Goal: Task Accomplishment & Management: Use online tool/utility

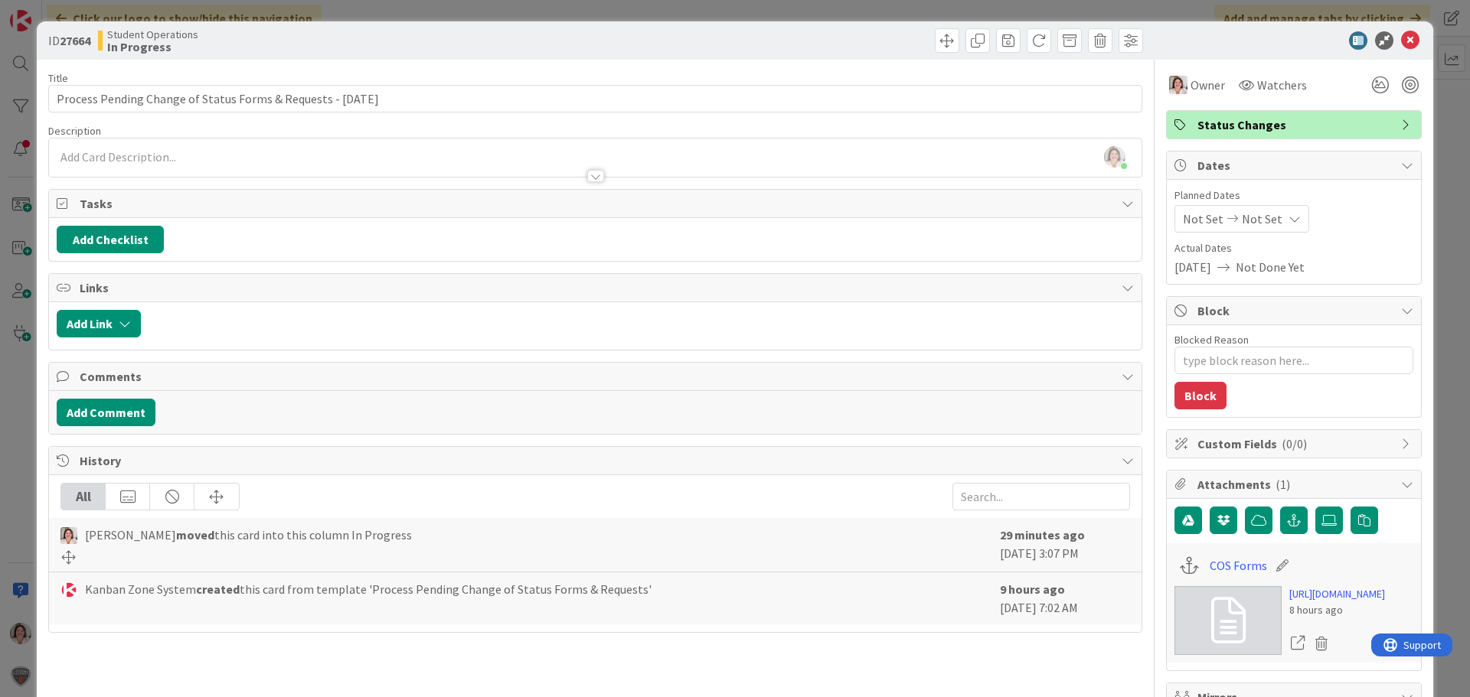
scroll to position [232, 0]
click at [1404, 38] on icon at bounding box center [1410, 40] width 18 height 18
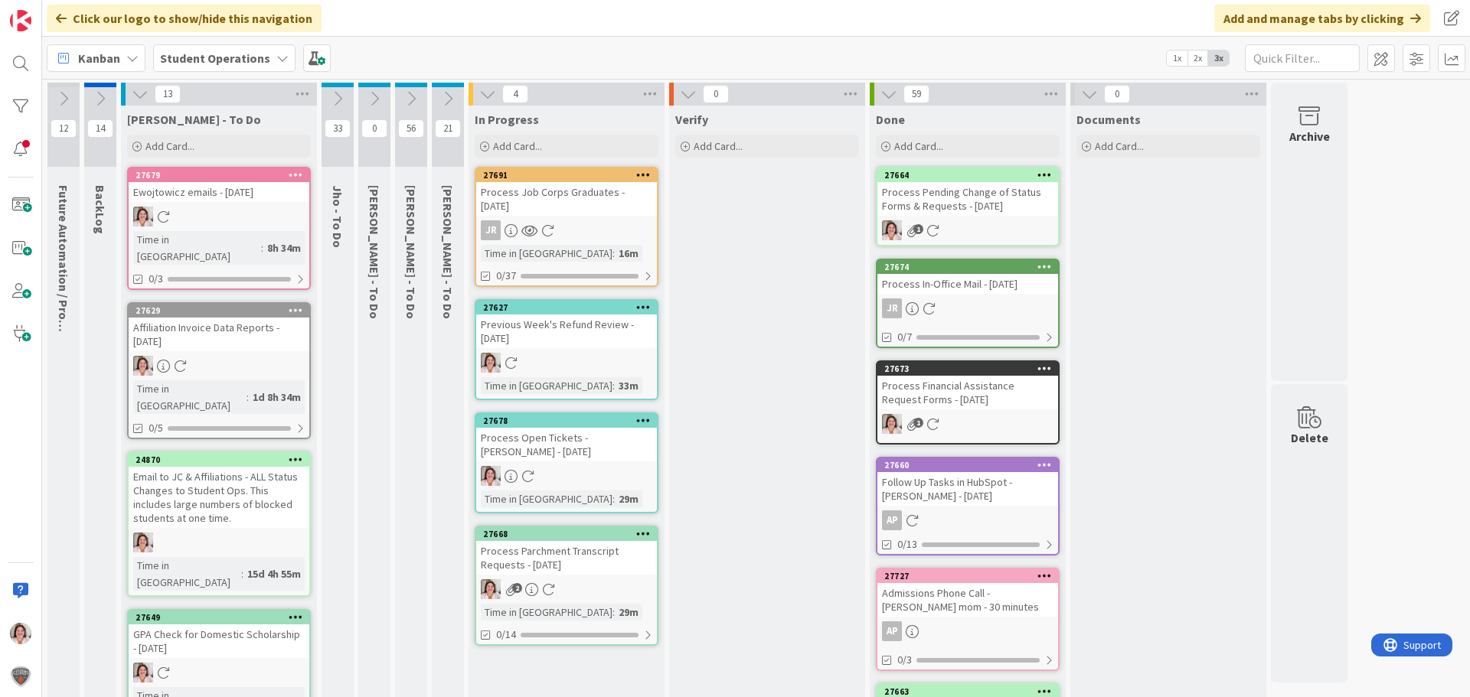
click at [592, 577] on link "27668 Process Parchment Transcript Requests - [DATE] 2 Time in [GEOGRAPHIC_DATA…" at bounding box center [567, 586] width 184 height 120
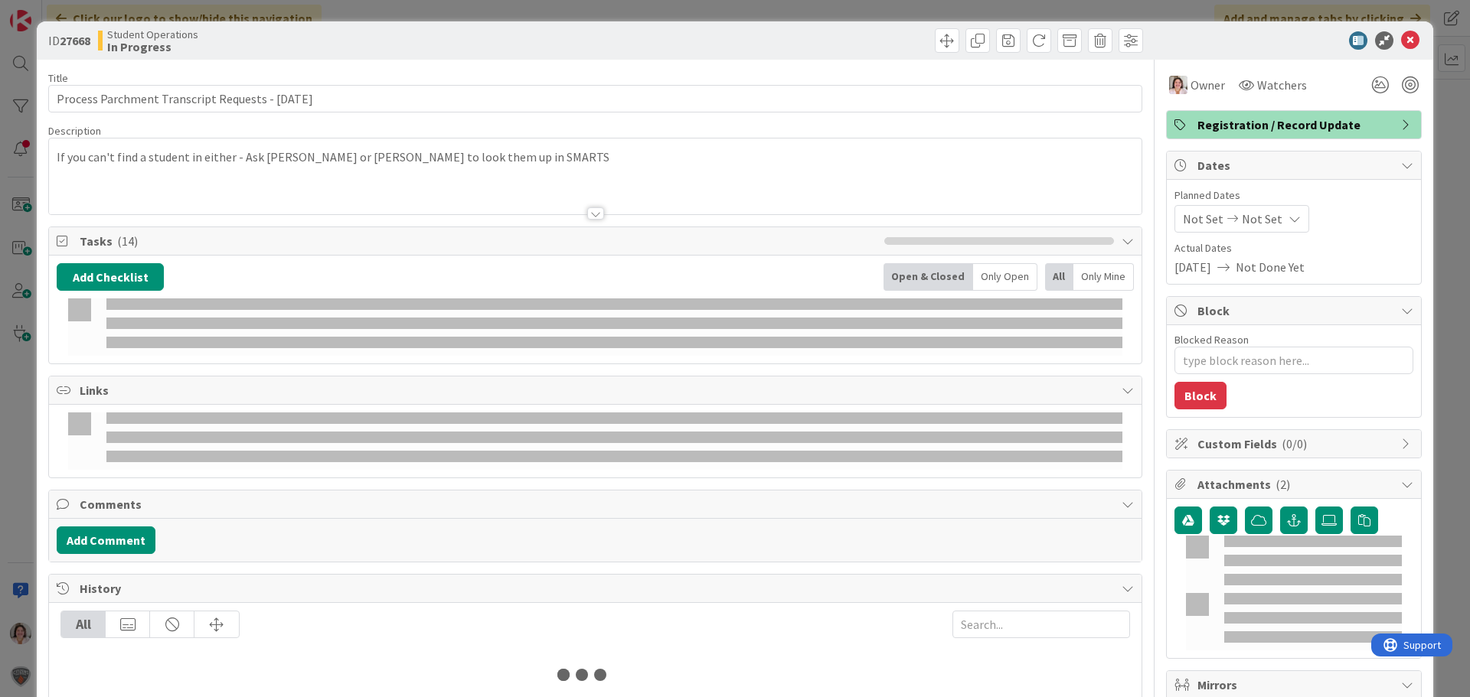
type textarea "x"
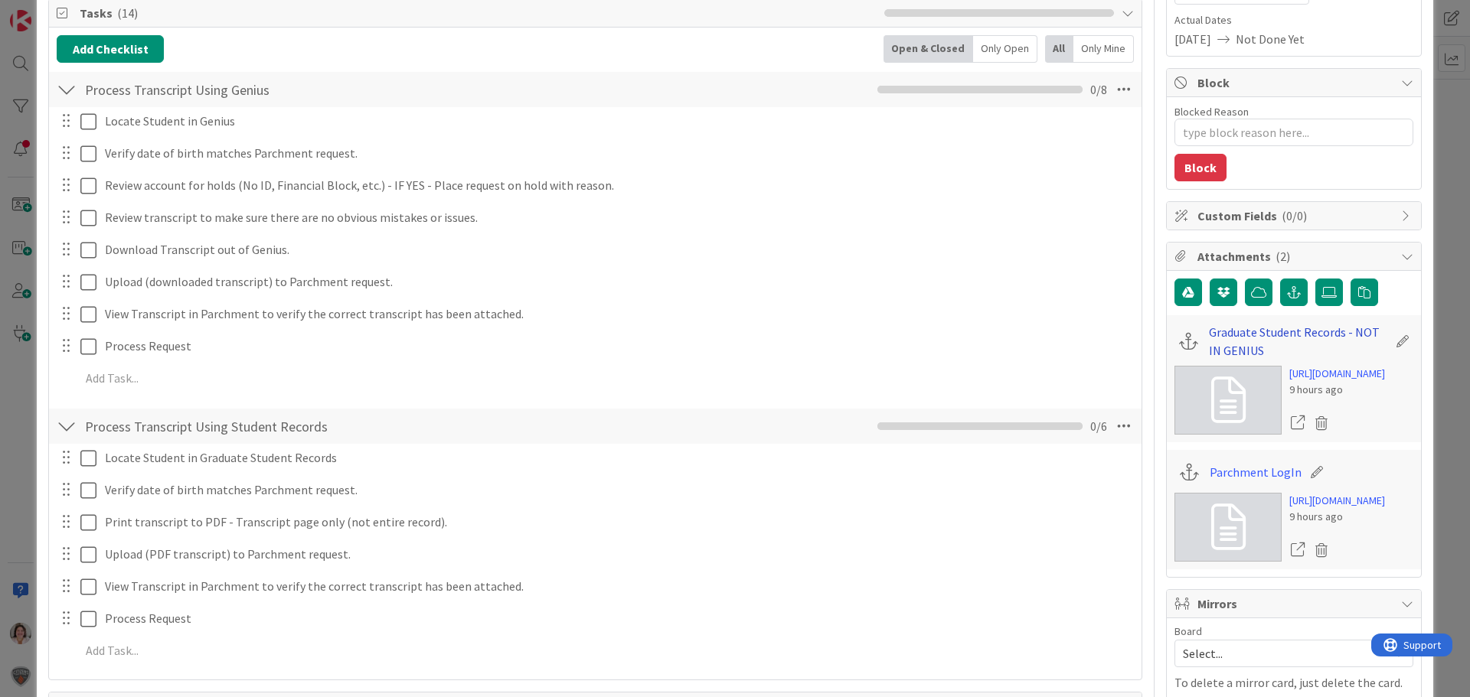
scroll to position [306, 0]
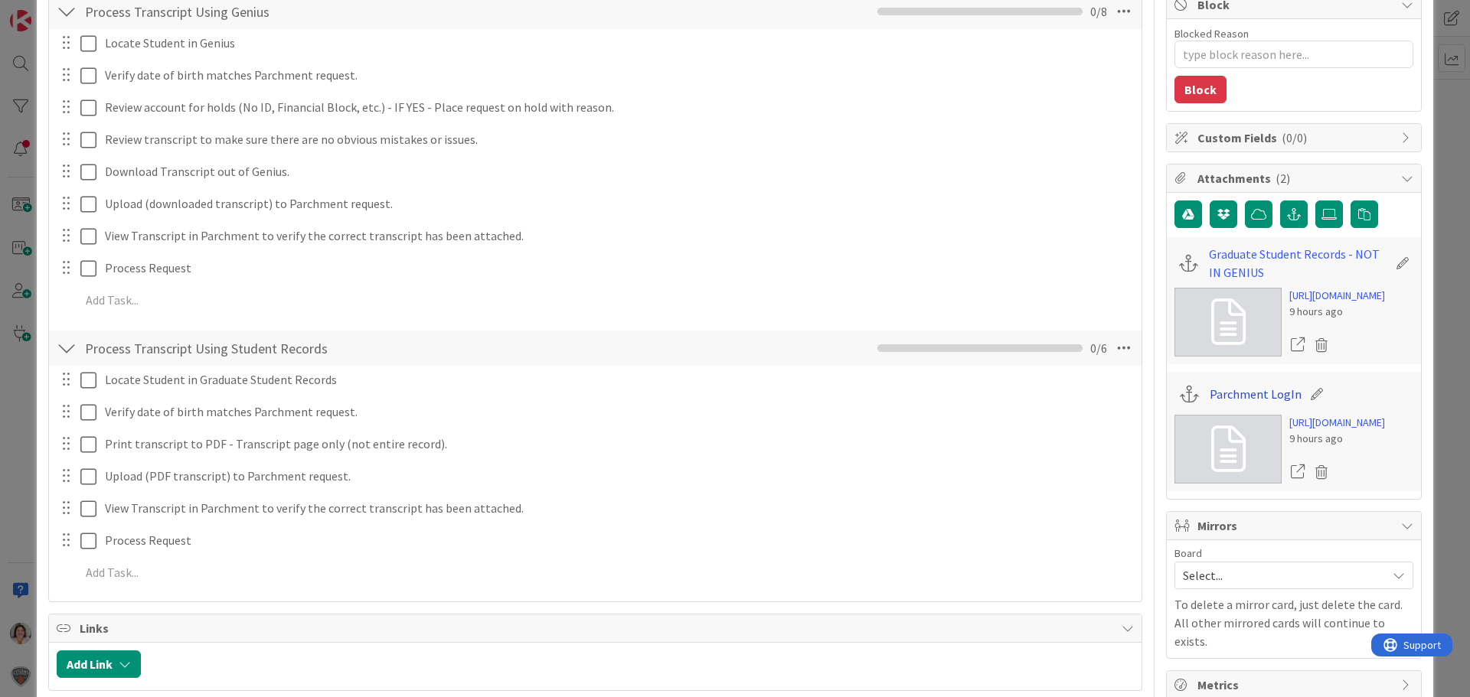
click at [1228, 403] on link "Parchment LogIn" at bounding box center [1256, 394] width 92 height 18
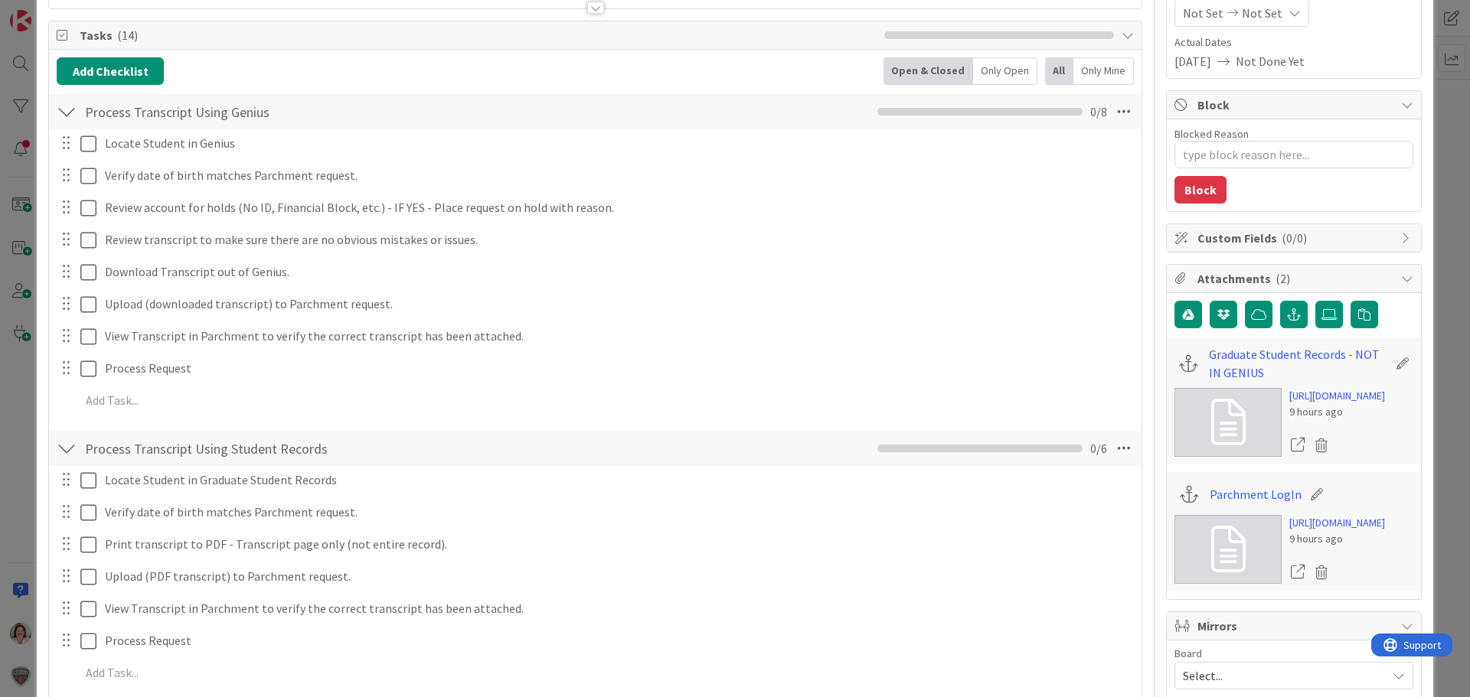
scroll to position [0, 0]
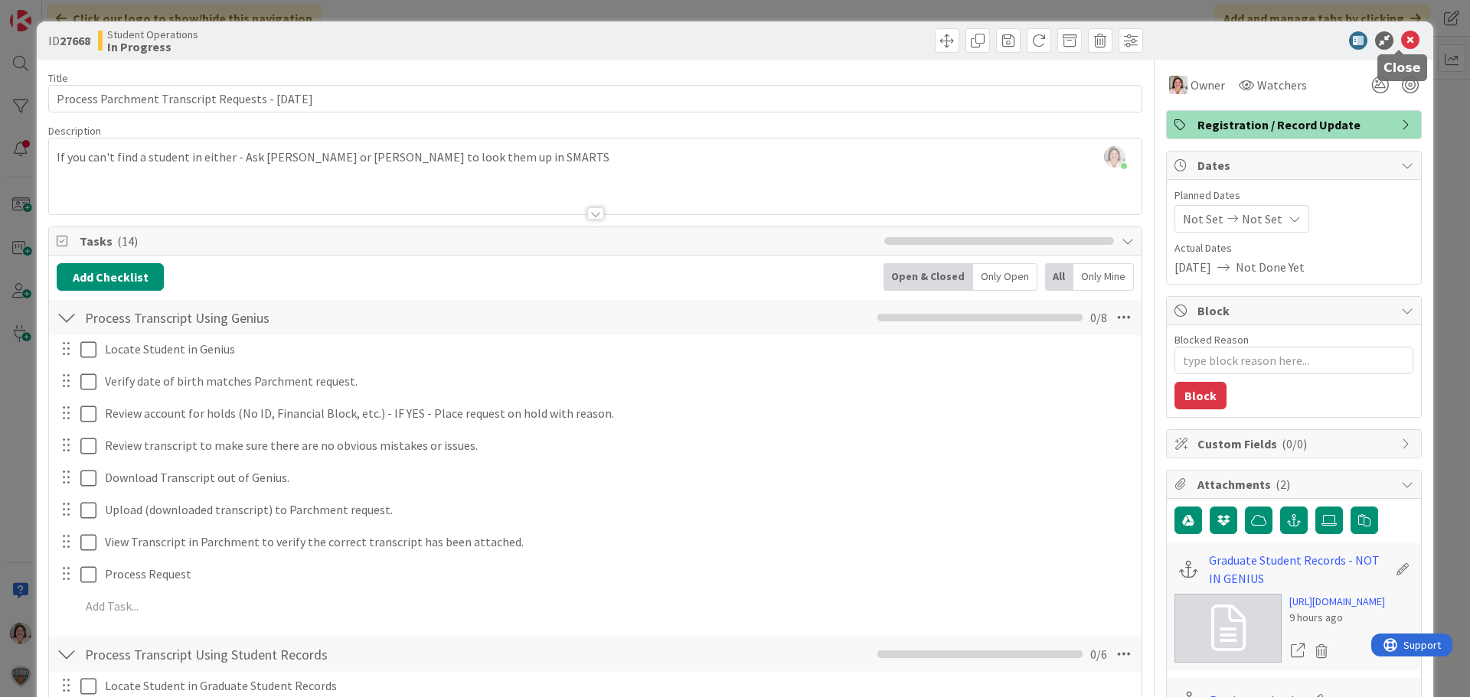
click at [1401, 39] on icon at bounding box center [1410, 40] width 18 height 18
